Goal: Find specific page/section: Find specific page/section

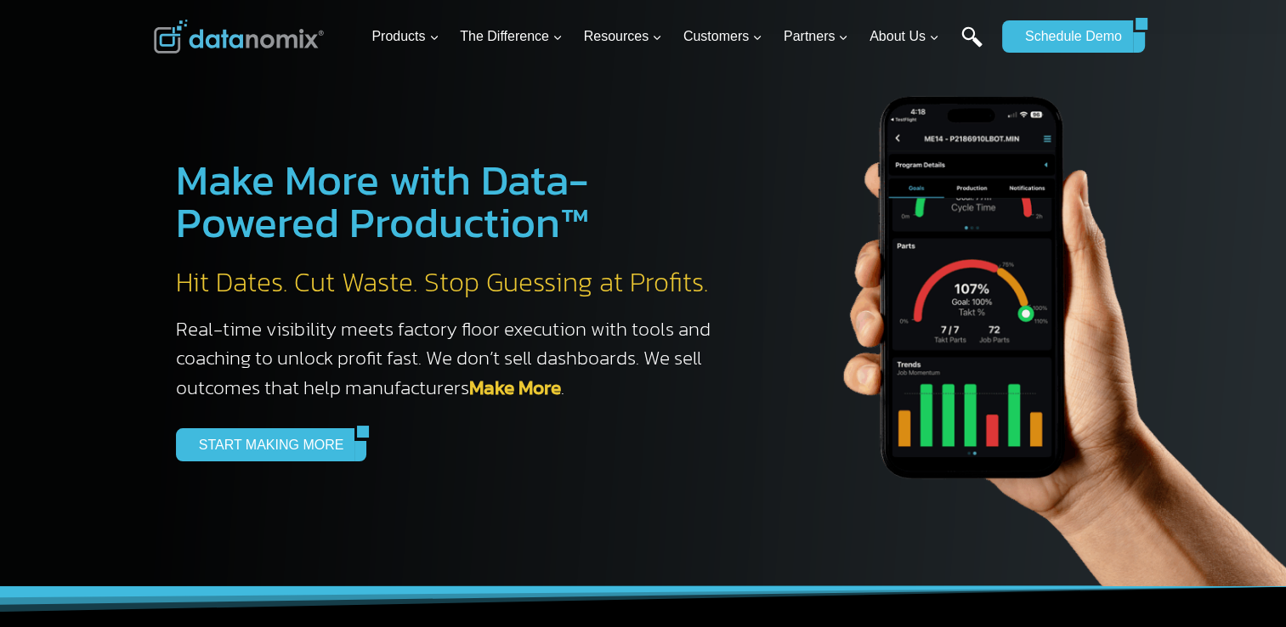
click at [975, 30] on link "Search" at bounding box center [971, 45] width 21 height 38
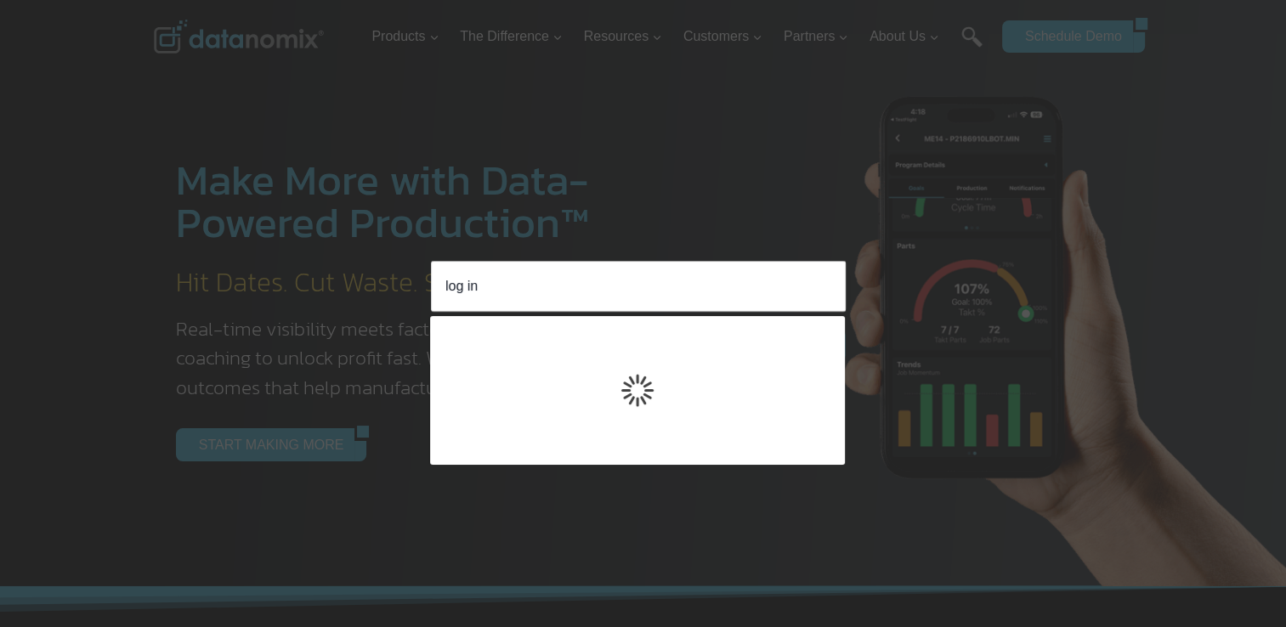
type input "log in"
click input "Search" at bounding box center [0, 0] width 0 height 0
